Goal: Information Seeking & Learning: Understand process/instructions

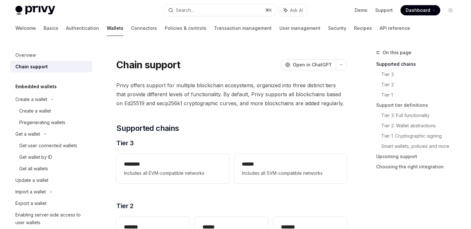
click at [107, 29] on link "Wallets" at bounding box center [115, 28] width 17 height 15
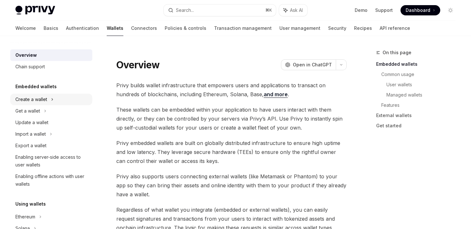
click at [39, 99] on div "Create a wallet" at bounding box center [31, 99] width 32 height 8
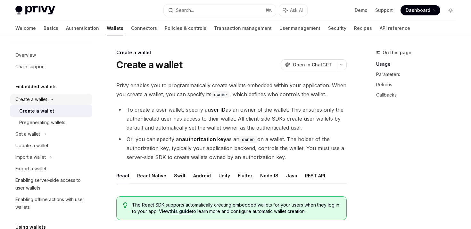
click at [39, 99] on div "Create a wallet" at bounding box center [31, 99] width 32 height 8
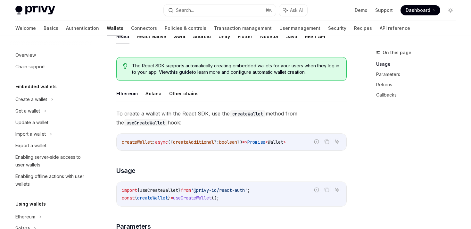
scroll to position [141, 0]
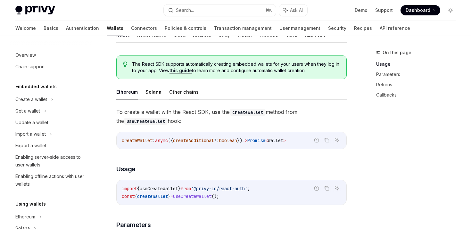
click at [172, 87] on button "Other chains" at bounding box center [183, 91] width 29 height 15
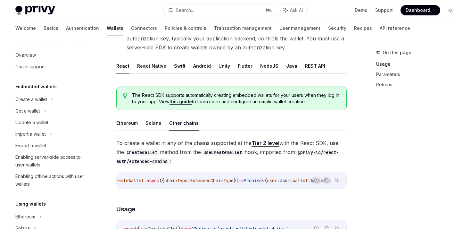
scroll to position [0, 41]
click at [134, 123] on button "Ethereum" at bounding box center [126, 122] width 21 height 15
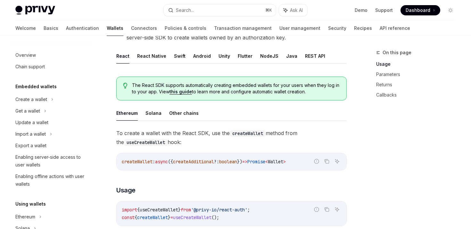
scroll to position [117, 0]
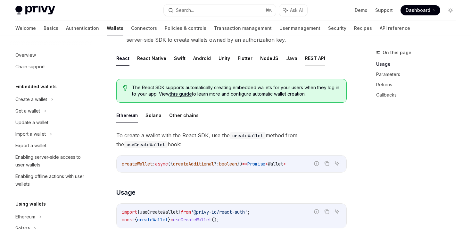
click at [307, 53] on button "REST API" at bounding box center [315, 58] width 20 height 15
type textarea "*"
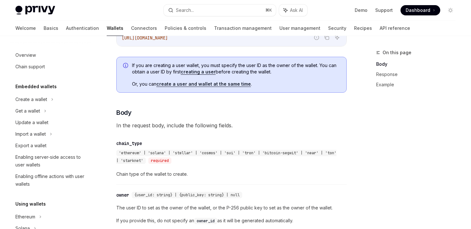
scroll to position [178, 0]
click at [193, 83] on link "create a user and wallet at the same time" at bounding box center [203, 83] width 94 height 6
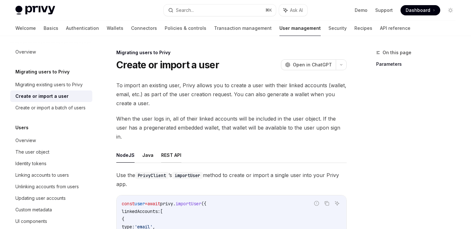
click at [168, 147] on button "REST API" at bounding box center [171, 154] width 20 height 15
type textarea "*"
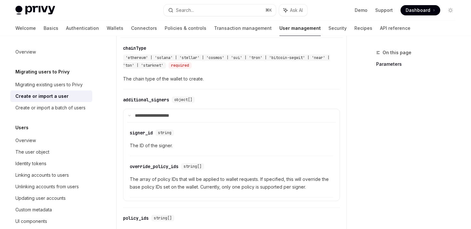
scroll to position [439, 0]
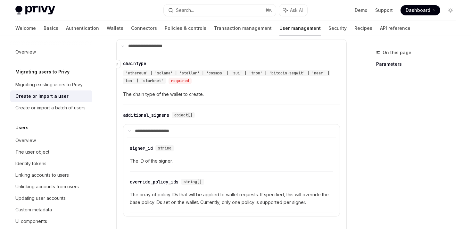
click at [179, 78] on div "required" at bounding box center [179, 81] width 23 height 6
click at [134, 70] on span "'ethereum' | 'solana' | 'stellar' | 'cosmos' | 'sui' | 'tron' | 'bitcoin-segwit…" at bounding box center [226, 76] width 207 height 13
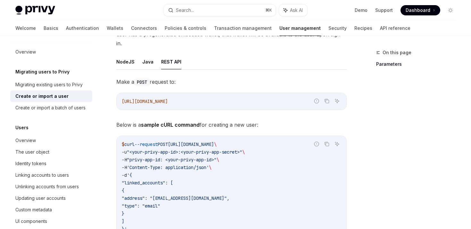
scroll to position [94, 0]
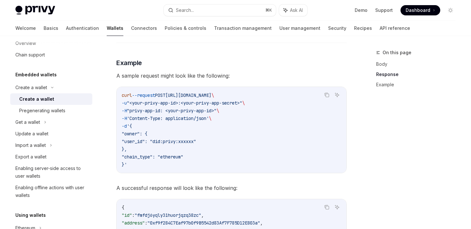
scroll to position [996, 0]
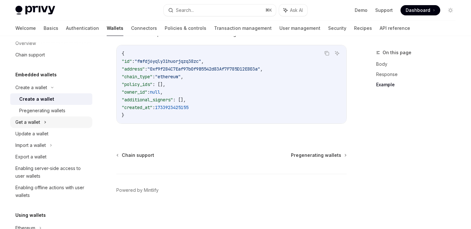
click at [29, 127] on div "Get a wallet" at bounding box center [51, 122] width 82 height 12
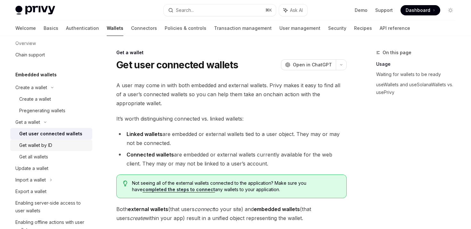
click at [46, 144] on div "Get wallet by ID" at bounding box center [35, 145] width 33 height 8
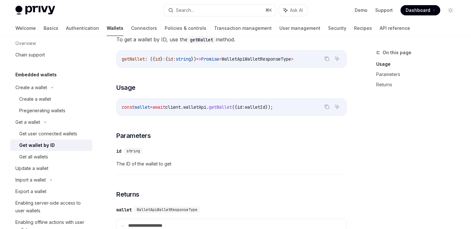
scroll to position [43, 0]
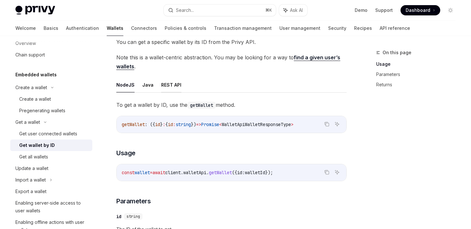
click at [175, 92] on button "REST API" at bounding box center [171, 84] width 20 height 15
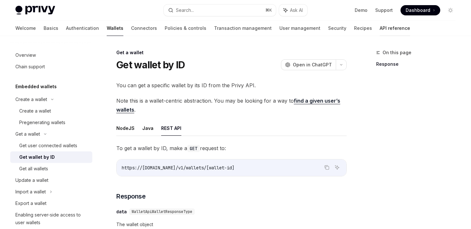
click at [380, 21] on link "API reference" at bounding box center [395, 28] width 30 height 15
type textarea "*"
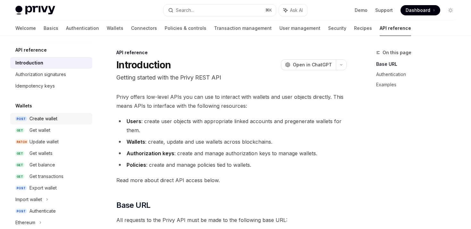
click at [34, 117] on div "Create wallet" at bounding box center [43, 119] width 28 height 8
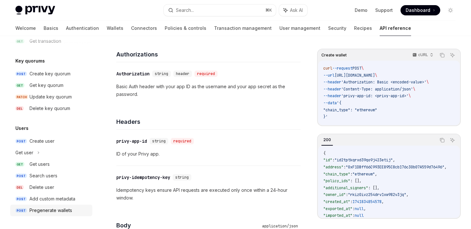
scroll to position [124, 0]
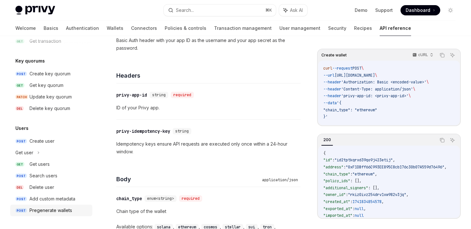
click at [43, 208] on div "Pregenerate wallets" at bounding box center [50, 210] width 43 height 8
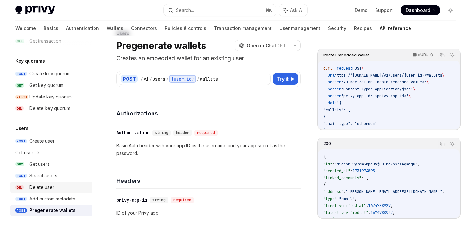
scroll to position [21, 0]
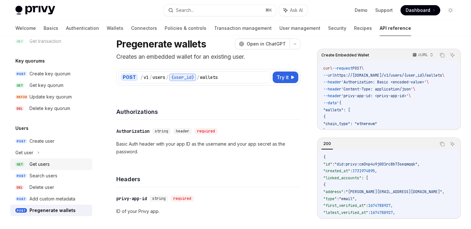
click at [44, 162] on div "Get users" at bounding box center [39, 164] width 20 height 8
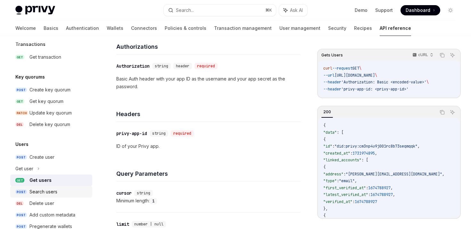
scroll to position [422, 0]
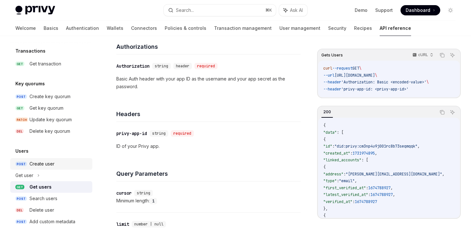
click at [35, 165] on div "Create user" at bounding box center [41, 164] width 25 height 8
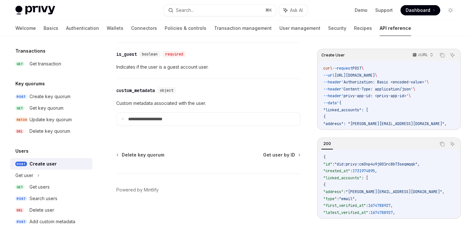
scroll to position [804, 0]
click at [127, 123] on summary "**********" at bounding box center [209, 118] width 184 height 13
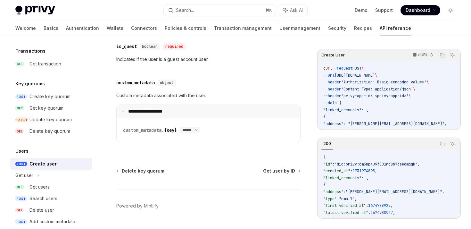
scroll to position [827, 0]
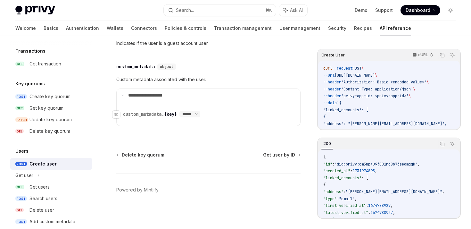
click at [187, 117] on div "****** ****** *******" at bounding box center [189, 114] width 21 height 6
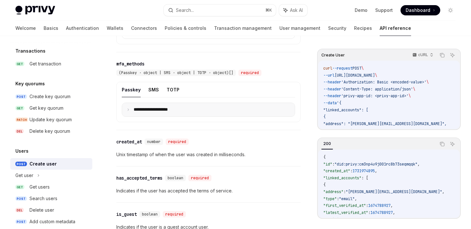
scroll to position [633, 0]
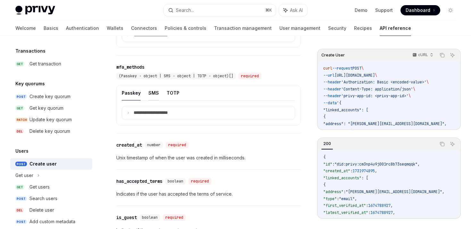
click at [154, 100] on button "SMS" at bounding box center [153, 92] width 11 height 15
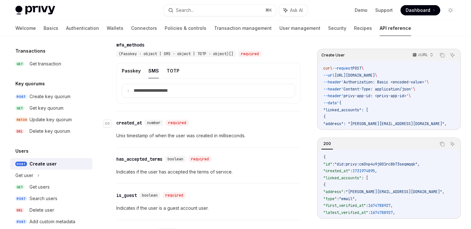
scroll to position [629, 0]
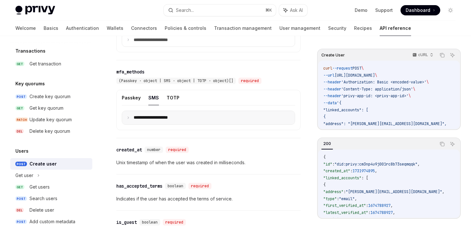
click at [150, 120] on p "**********" at bounding box center [156, 118] width 45 height 6
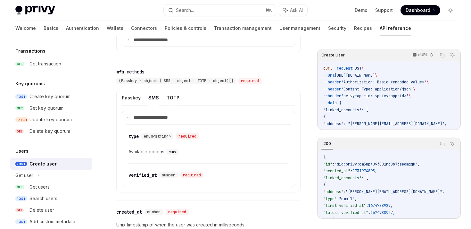
click at [170, 104] on button "TOTP" at bounding box center [173, 97] width 13 height 15
click at [130, 105] on button "Passkey" at bounding box center [131, 97] width 19 height 15
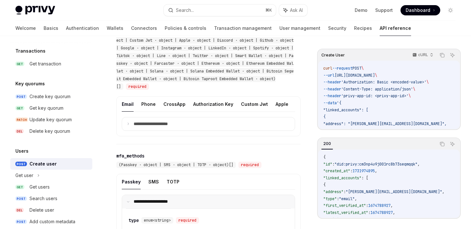
scroll to position [534, 0]
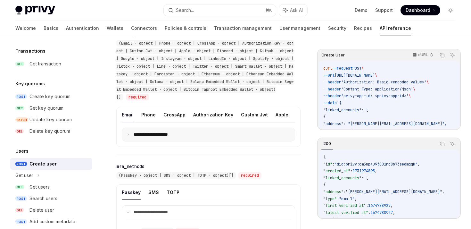
click at [141, 137] on p "**********" at bounding box center [156, 135] width 45 height 6
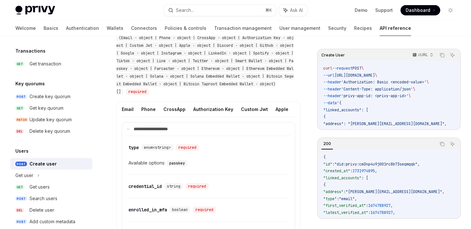
scroll to position [484, 0]
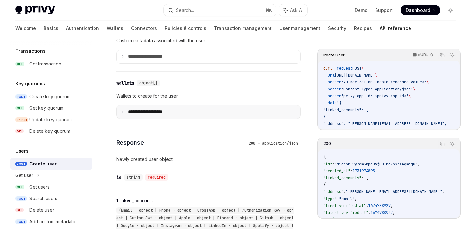
click at [138, 115] on p "**********" at bounding box center [150, 112] width 45 height 6
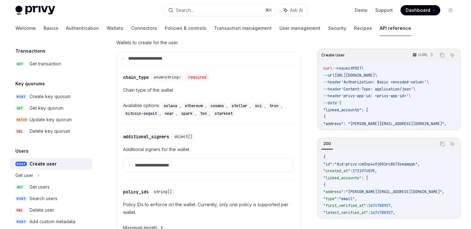
scroll to position [422, 0]
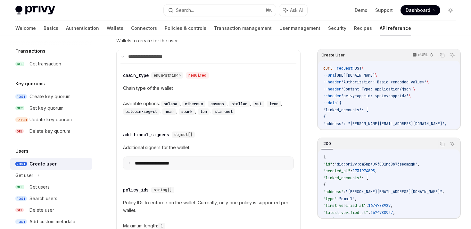
click at [131, 170] on summary "**********" at bounding box center [208, 163] width 170 height 13
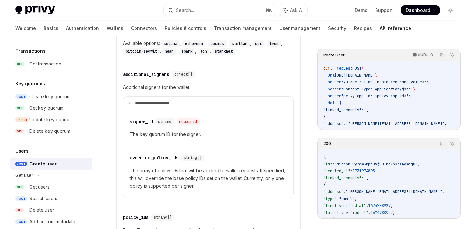
scroll to position [544, 0]
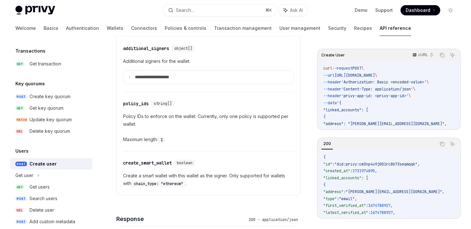
type textarea "*"
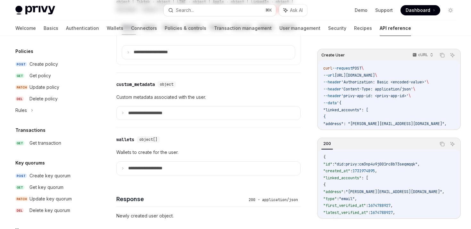
scroll to position [0, 0]
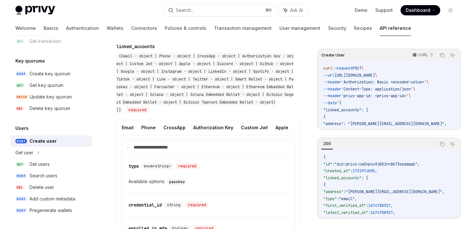
scroll to position [737, 0]
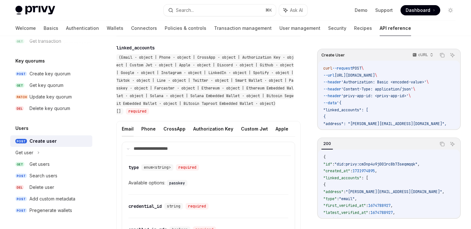
click at [126, 129] on button "Email" at bounding box center [128, 128] width 12 height 15
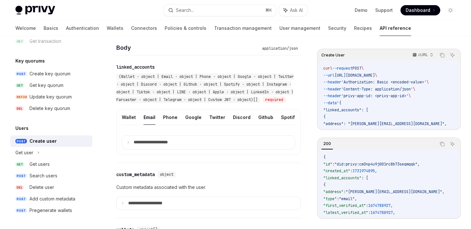
scroll to position [218, 0]
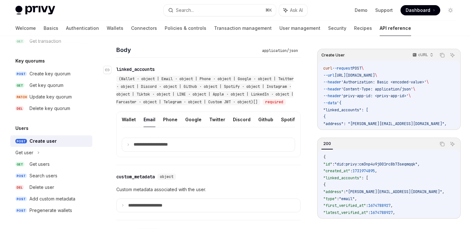
click at [127, 78] on span "(Wallet · object | Email · object | Phone · object | Google · object | Twitter …" at bounding box center [204, 90] width 177 height 28
click at [154, 75] on div "(Wallet · object | Email · object | Phone · object | Google · object | Twitter …" at bounding box center [205, 90] width 178 height 31
click at [131, 127] on button "Wallet" at bounding box center [129, 119] width 14 height 15
type textarea "*"
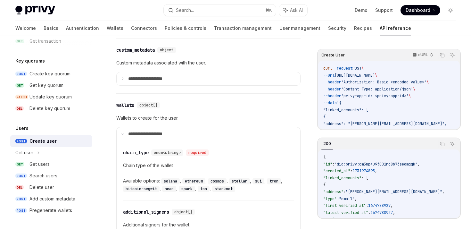
scroll to position [350, 0]
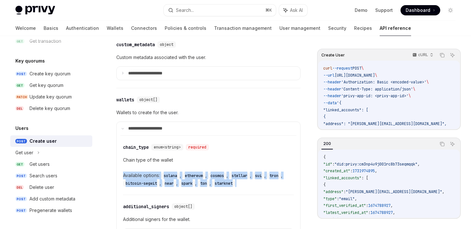
drag, startPoint x: 239, startPoint y: 191, endPoint x: 120, endPoint y: 182, distance: 118.9
copy div "Available options: solana , ethereum , cosmos , stellar , sui , tron , bitcoin-…"
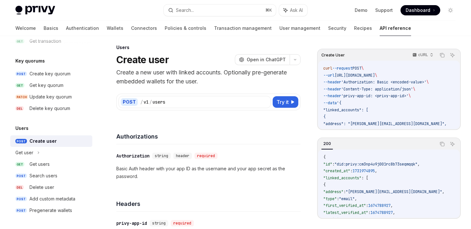
scroll to position [0, 0]
